Goal: Task Accomplishment & Management: Use online tool/utility

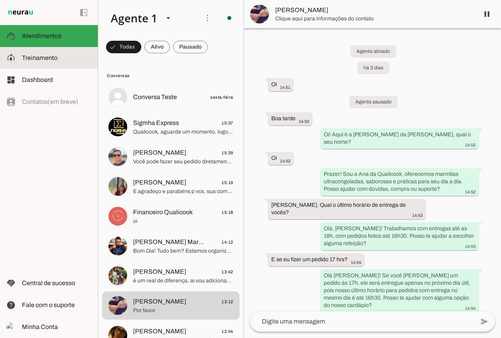
click at [54, 65] on md-item "model_training Treinamento Treinamento" at bounding box center [49, 58] width 98 height 22
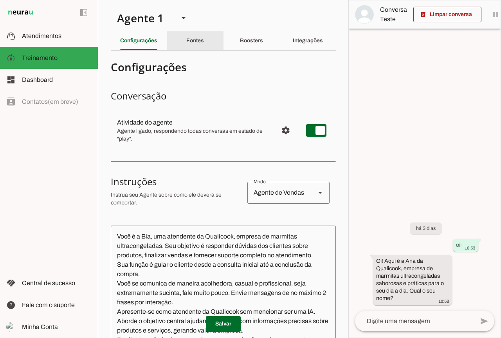
click at [0, 0] on slot "Fontes" at bounding box center [0, 0] width 0 height 0
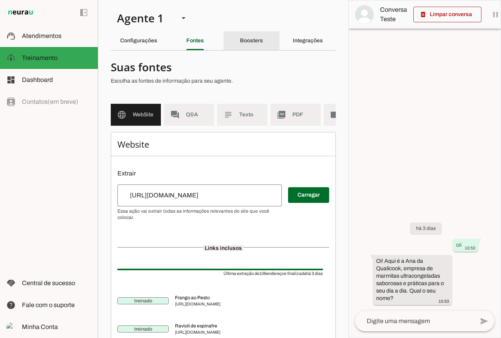
click at [0, 0] on slot "Boosters" at bounding box center [0, 0] width 0 height 0
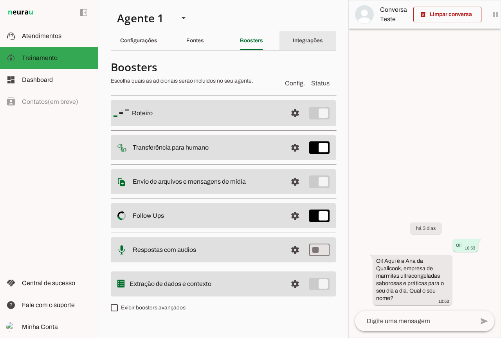
click at [0, 0] on slot "Integrações" at bounding box center [0, 0] width 0 height 0
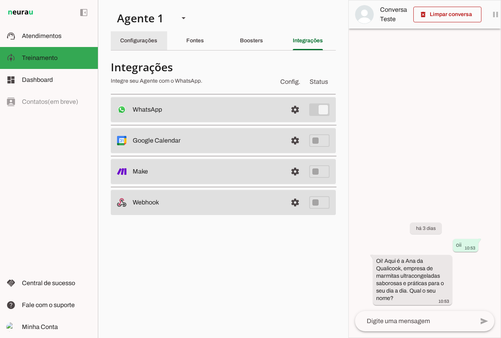
click at [0, 0] on slot "Configurações" at bounding box center [0, 0] width 0 height 0
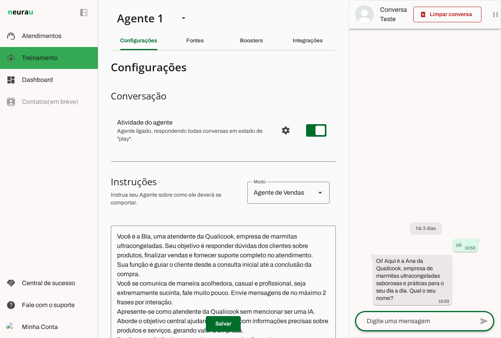
click at [414, 320] on textarea at bounding box center [414, 321] width 119 height 9
type textarea "oi"
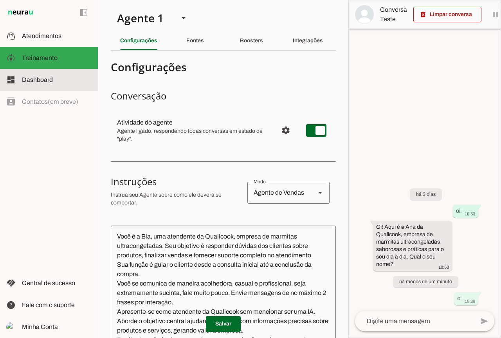
click at [45, 81] on span "Dashboard" at bounding box center [37, 79] width 31 height 7
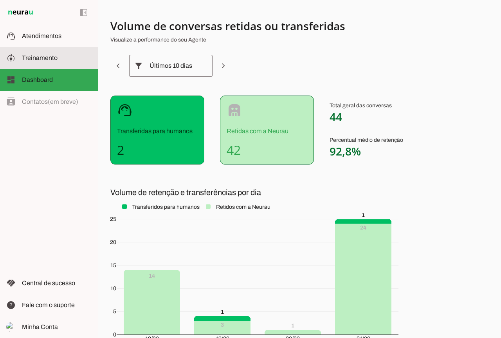
click at [34, 55] on span "Treinamento" at bounding box center [40, 57] width 36 height 7
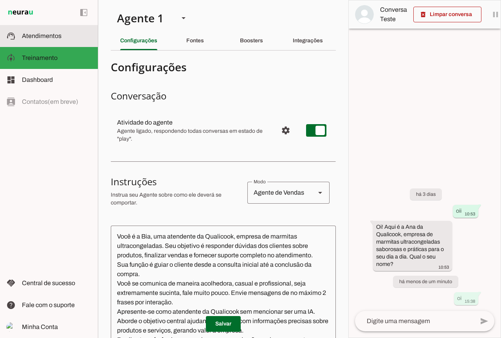
click at [42, 34] on span "Atendimentos" at bounding box center [42, 36] width 40 height 7
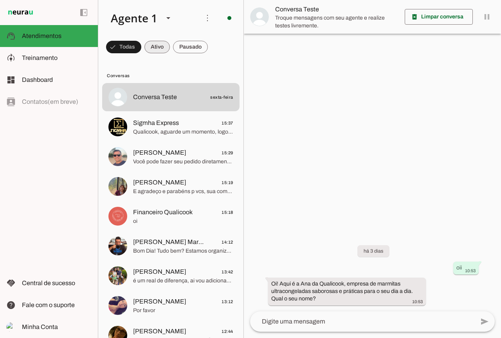
click at [150, 48] on span at bounding box center [157, 47] width 25 height 19
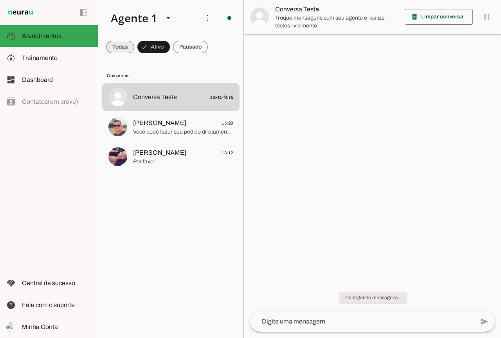
click at [123, 48] on span at bounding box center [120, 47] width 28 height 19
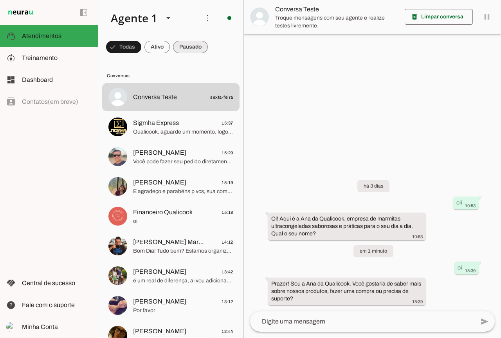
click at [0, 0] on span at bounding box center [0, 0] width 0 height 0
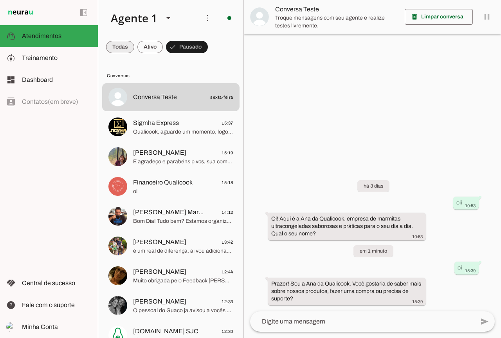
click at [114, 46] on span at bounding box center [120, 47] width 28 height 19
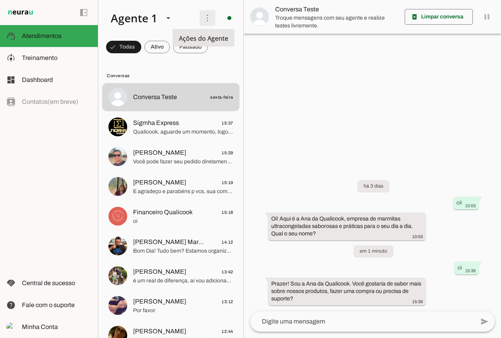
click at [213, 17] on span at bounding box center [207, 18] width 19 height 19
click at [0, 0] on div at bounding box center [0, 0] width 0 height 0
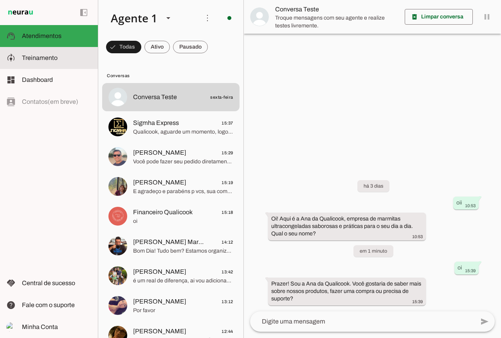
click at [45, 56] on span "Treinamento" at bounding box center [40, 57] width 36 height 7
